Goal: Find specific page/section: Find specific page/section

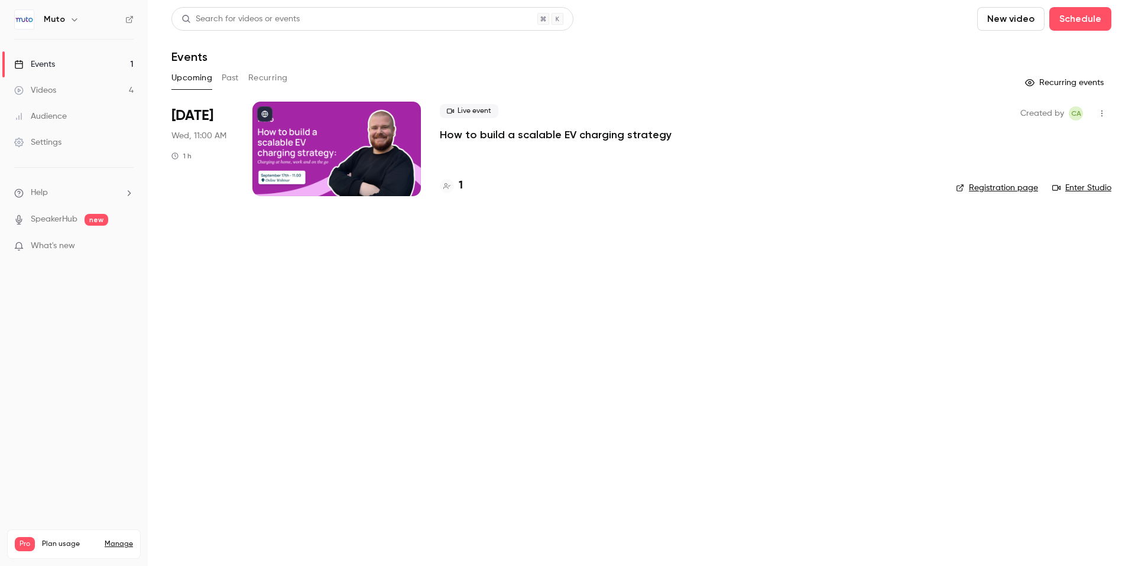
click at [450, 184] on icon at bounding box center [446, 186] width 7 height 7
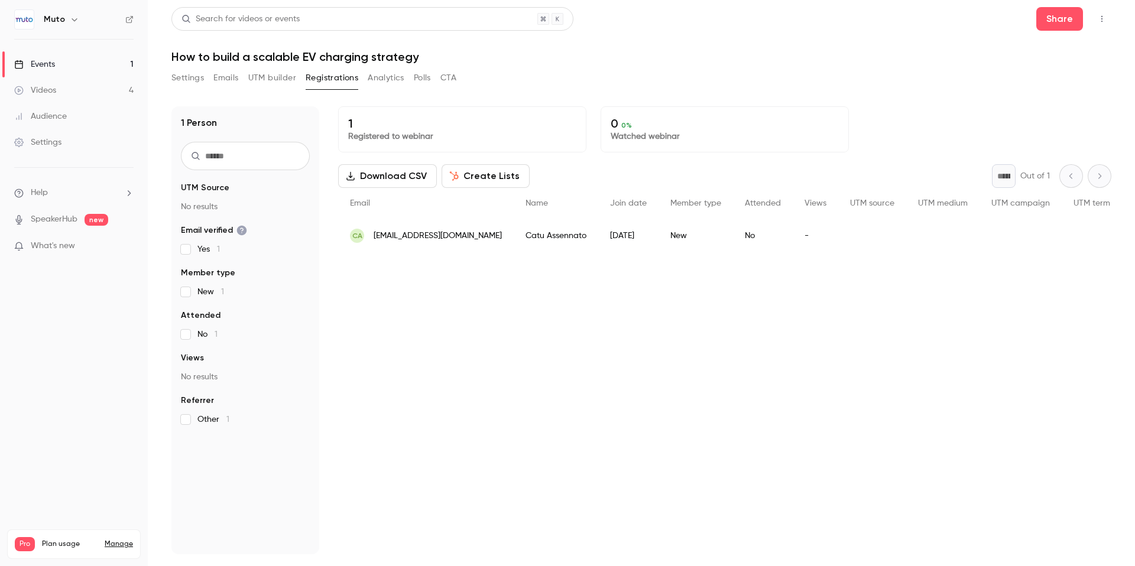
click at [398, 76] on button "Analytics" at bounding box center [386, 78] width 37 height 19
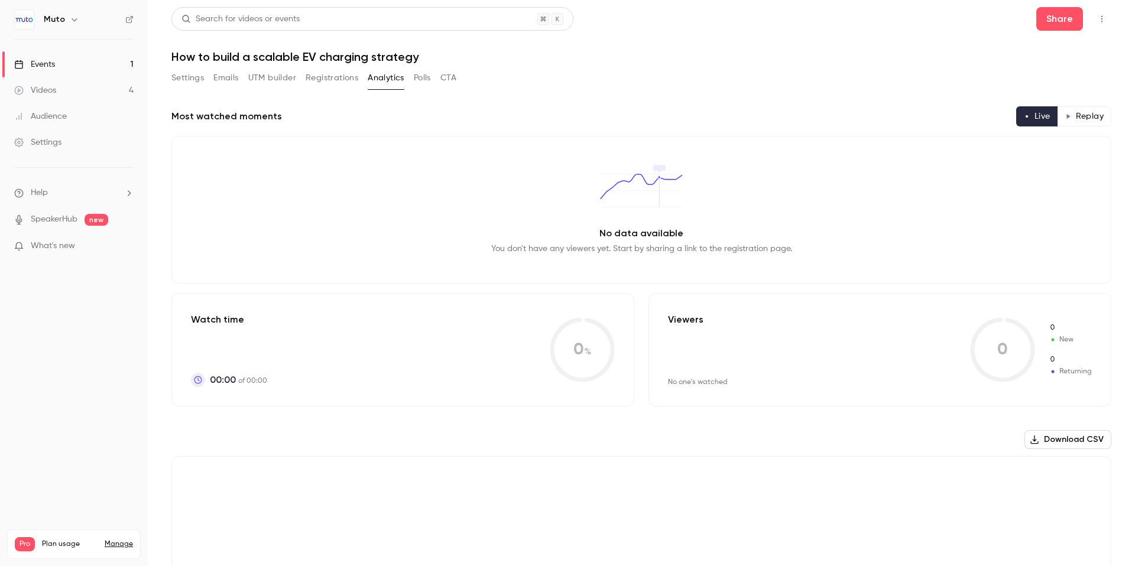
click at [180, 77] on button "Settings" at bounding box center [187, 78] width 33 height 19
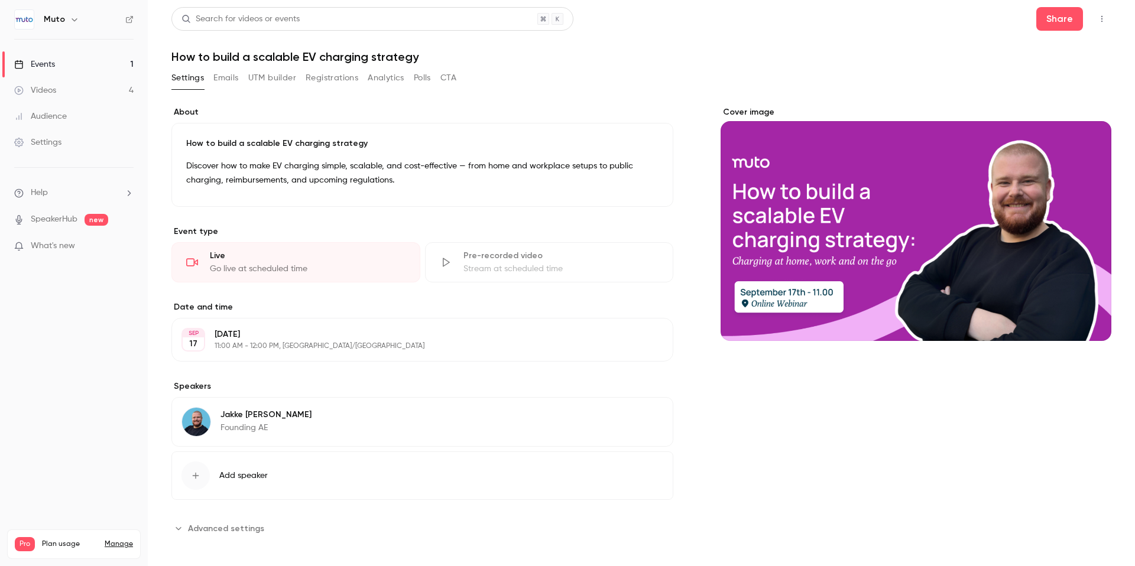
scroll to position [7, 0]
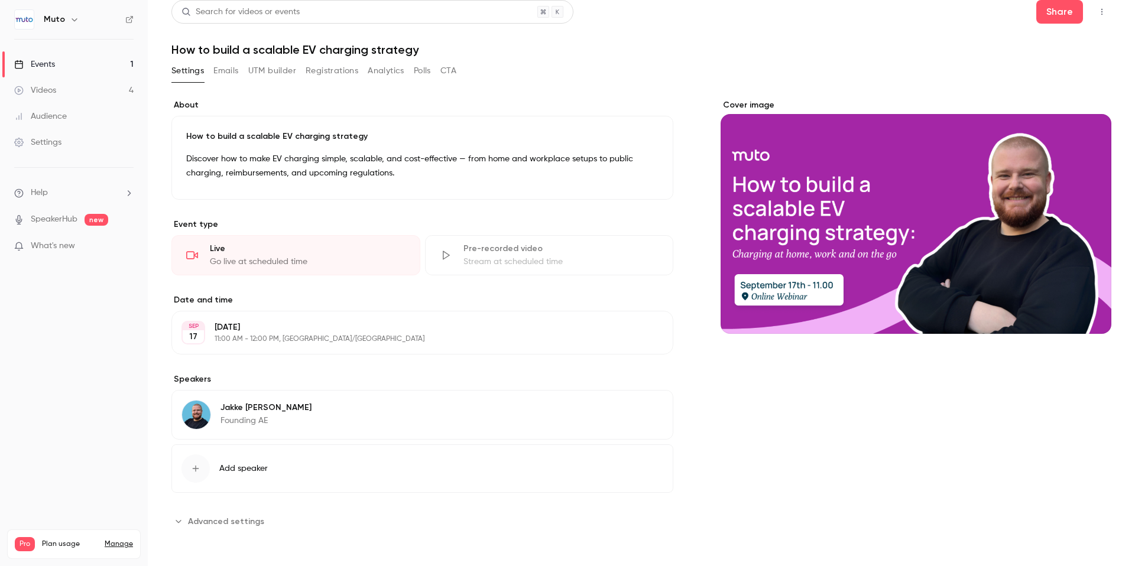
click at [223, 76] on button "Emails" at bounding box center [225, 70] width 25 height 19
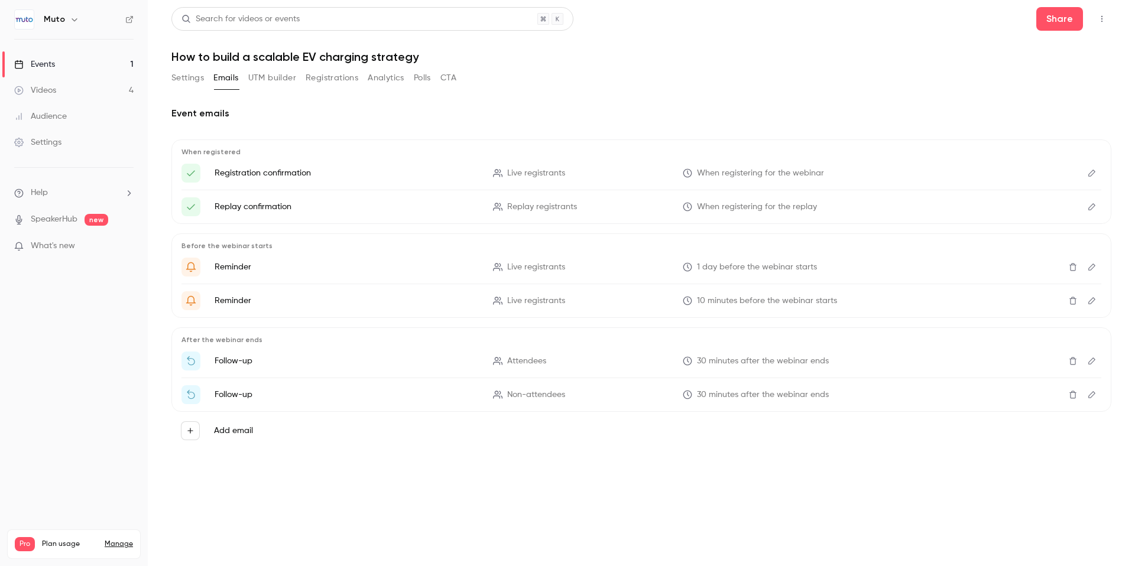
click at [275, 77] on button "UTM builder" at bounding box center [272, 78] width 48 height 19
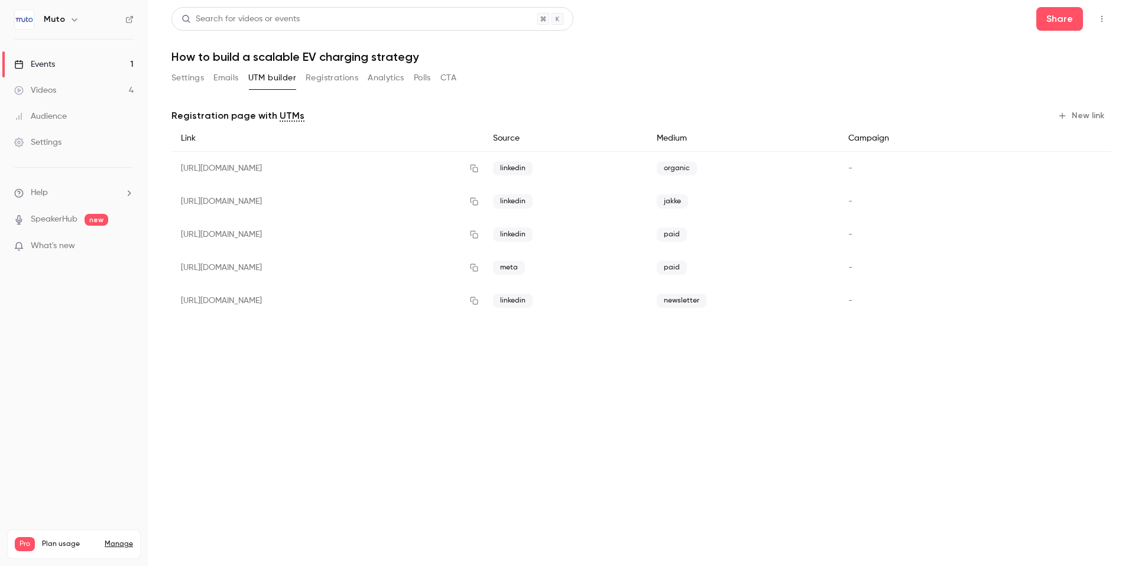
click at [323, 77] on button "Registrations" at bounding box center [332, 78] width 53 height 19
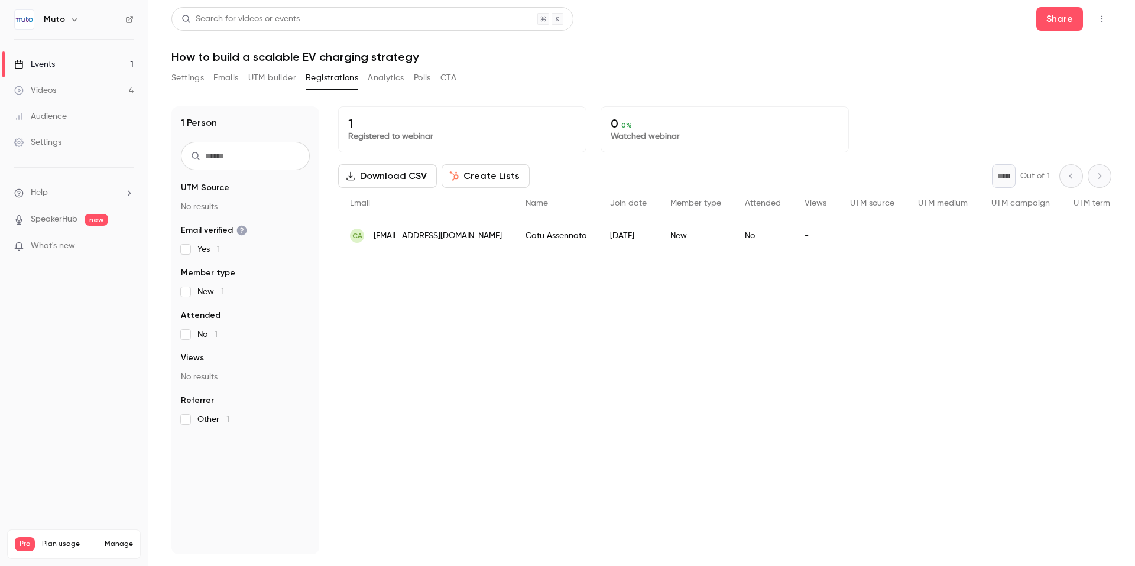
click at [397, 77] on button "Analytics" at bounding box center [386, 78] width 37 height 19
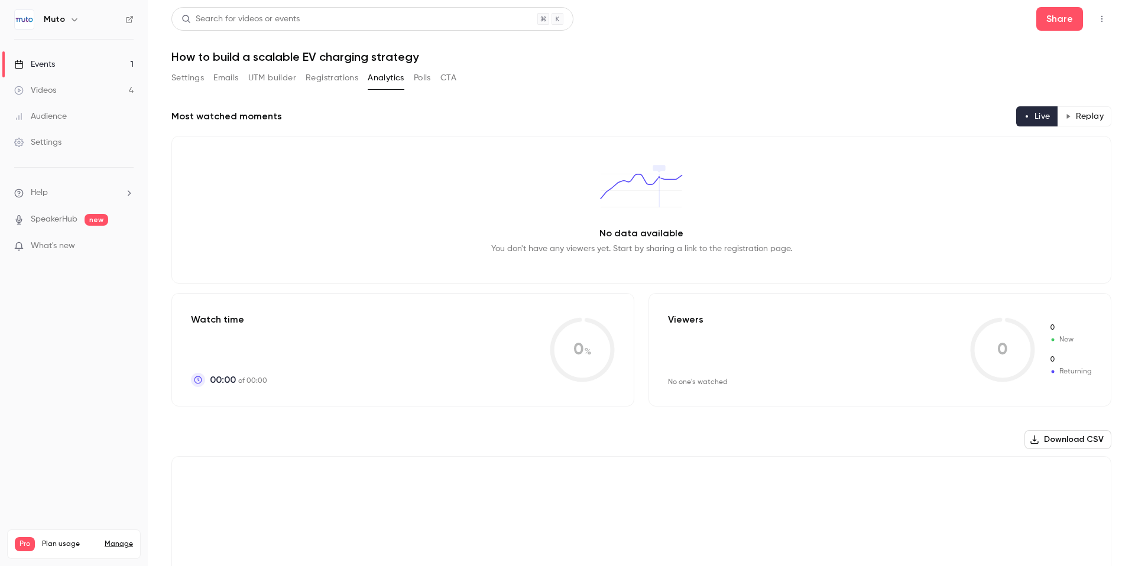
click at [413, 76] on div "Settings Emails UTM builder Registrations Analytics Polls CTA" at bounding box center [313, 78] width 285 height 19
click at [102, 64] on link "Events 1" at bounding box center [74, 64] width 148 height 26
